Goal: Transaction & Acquisition: Purchase product/service

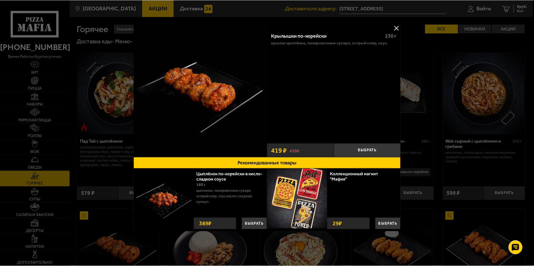
scroll to position [139, 0]
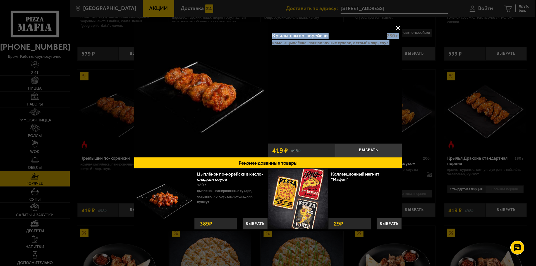
click at [397, 29] on button at bounding box center [397, 28] width 8 height 8
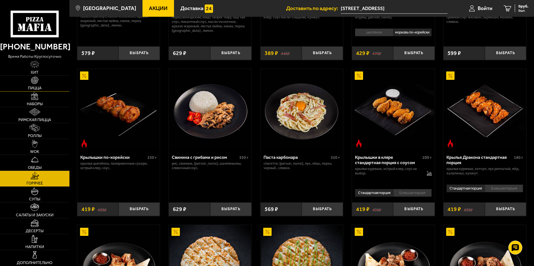
click at [38, 88] on span "Пицца" at bounding box center [35, 88] width 14 height 4
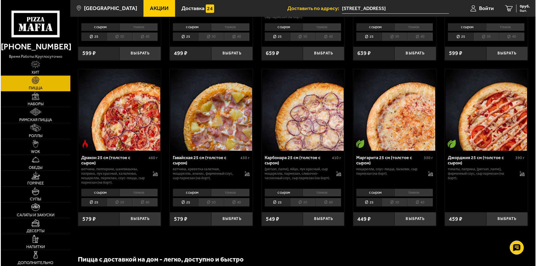
scroll to position [1004, 0]
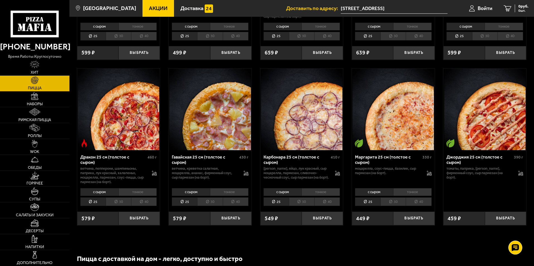
click at [122, 157] on div "Дракон 25 см (толстое с сыром) 460 г ветчина, пепперони, шампиньоны, паприка, л…" at bounding box center [118, 168] width 83 height 36
click at [122, 158] on div "Дракон 25 см (толстое с сыром)" at bounding box center [113, 159] width 66 height 11
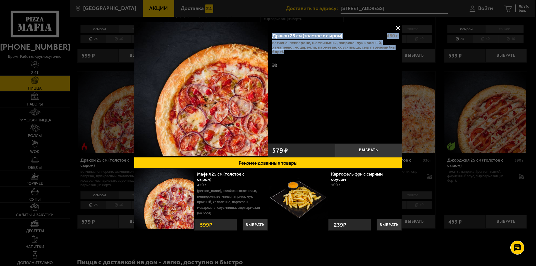
drag, startPoint x: 271, startPoint y: 35, endPoint x: 288, endPoint y: 56, distance: 27.0
click at [288, 56] on div "Дракон 25 см (толстое с сыром) 460 г ветчина, пепперони, шампиньоны, паприка, л…" at bounding box center [335, 84] width 134 height 113
copy div "Дракон 25 см (толстое с сыром) 460 г ветчина, пепперони, шампиньоны, паприка, л…"
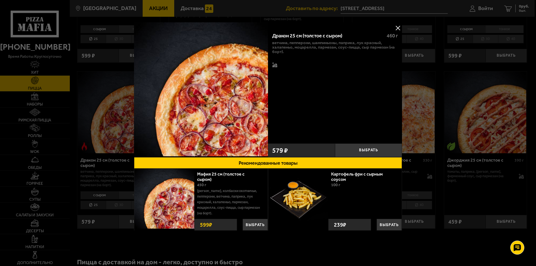
click at [286, 66] on div "ветчина, пепперони, шампиньоны, паприка, лук красный, халапеньо, моцарелла, пар…" at bounding box center [335, 54] width 126 height 28
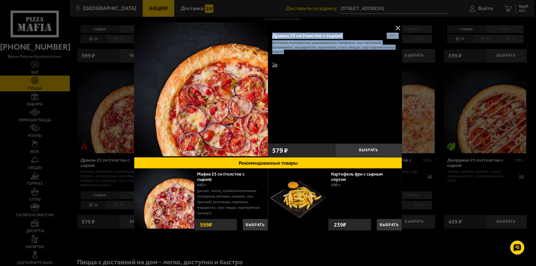
drag, startPoint x: 272, startPoint y: 35, endPoint x: 287, endPoint y: 61, distance: 30.0
click at [287, 61] on div "Дракон 25 см (толстое с сыром) 460 г ветчина, пепперони, шампиньоны, паприка, л…" at bounding box center [335, 84] width 134 height 113
copy div "Дракон 25 см (толстое с сыром) 460 г ветчина, пепперони, шампиньоны, паприка, л…"
